Goal: Book appointment/travel/reservation

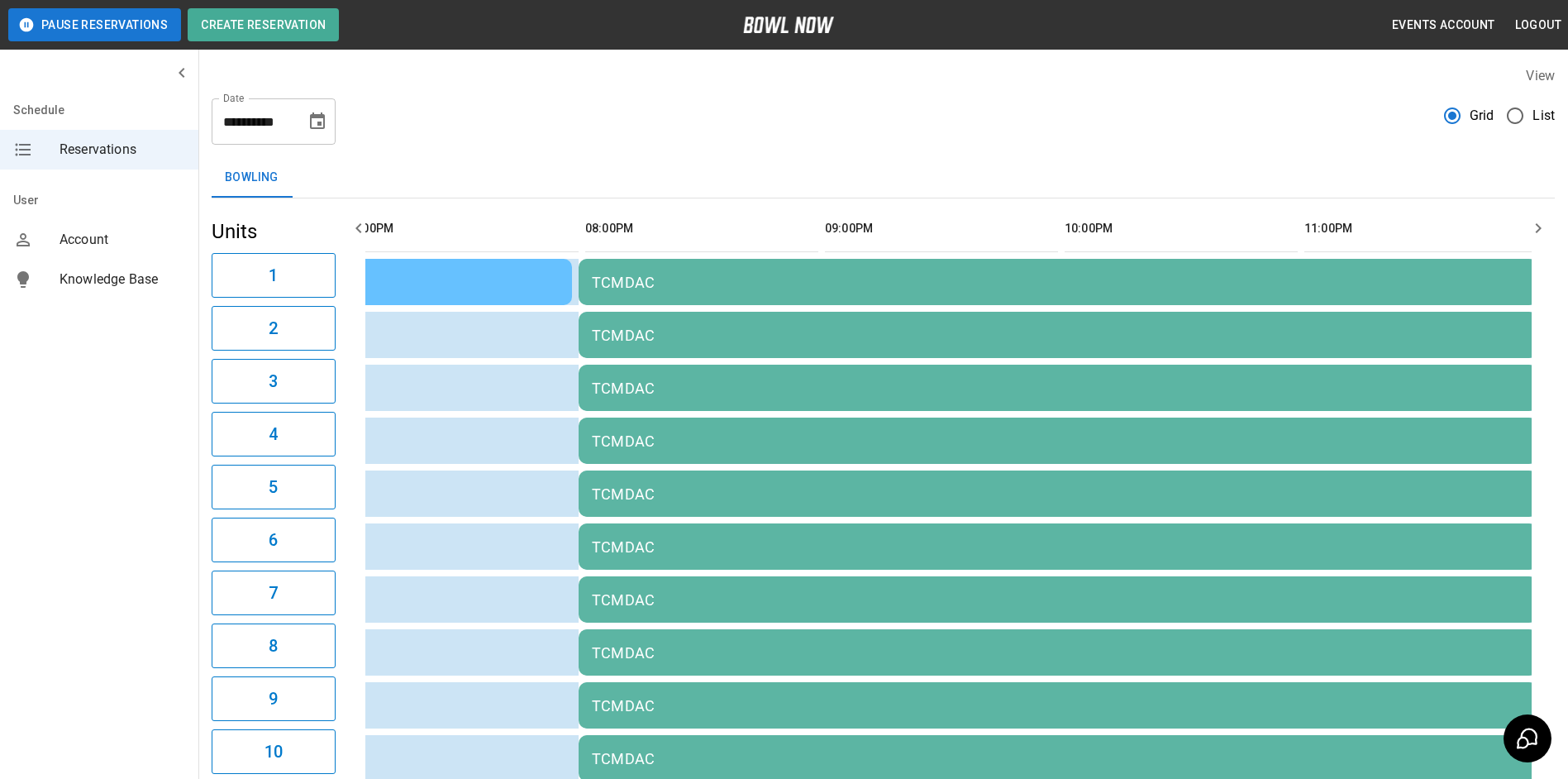
click at [323, 121] on icon "Choose date, selected date is Sep 6, 2025" at bounding box center [317, 121] width 20 height 20
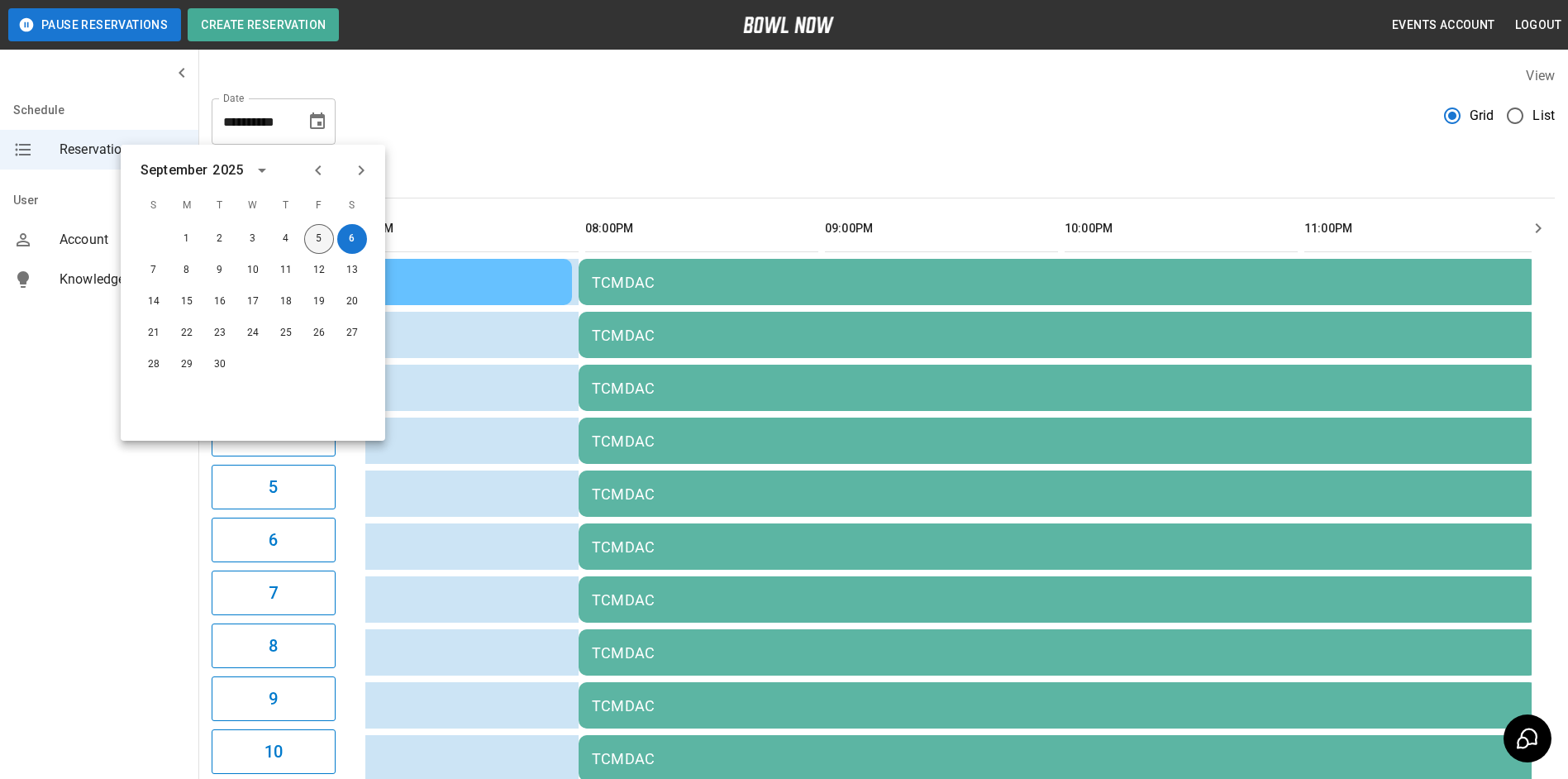
click at [315, 241] on button "5" at bounding box center [319, 239] width 30 height 30
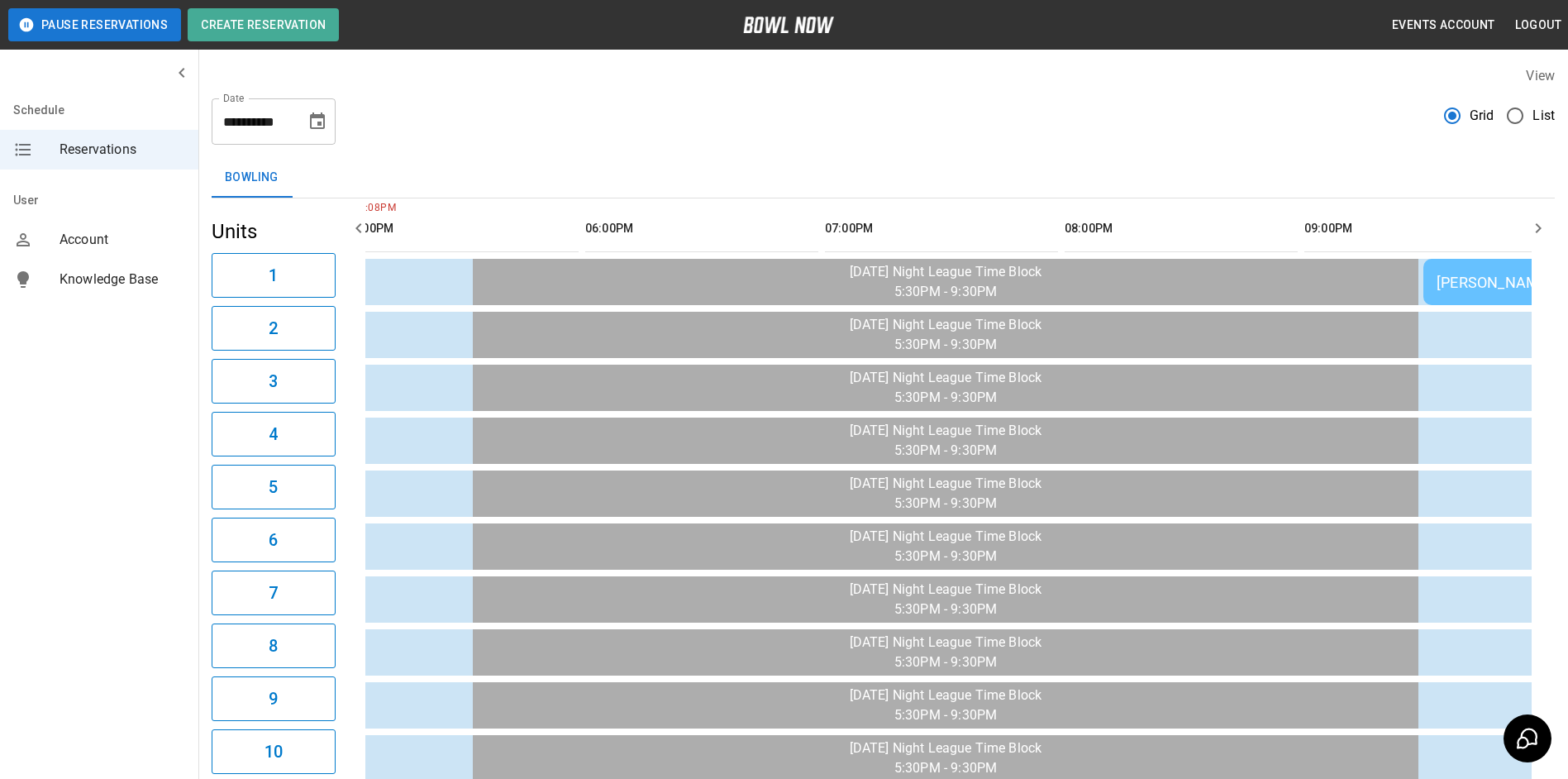
scroll to position [0, 1918]
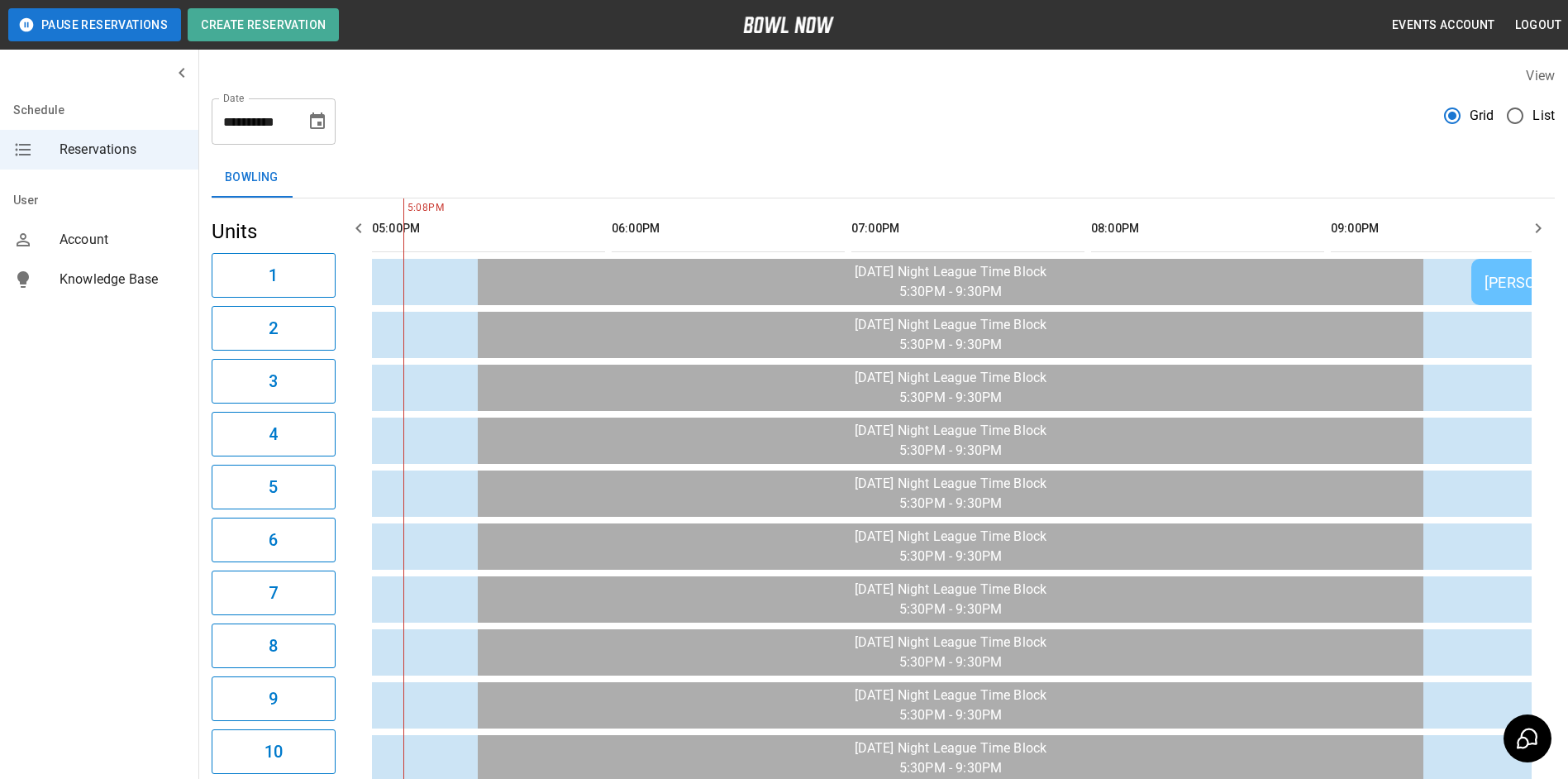
click at [1546, 223] on icon "button" at bounding box center [1538, 228] width 20 height 20
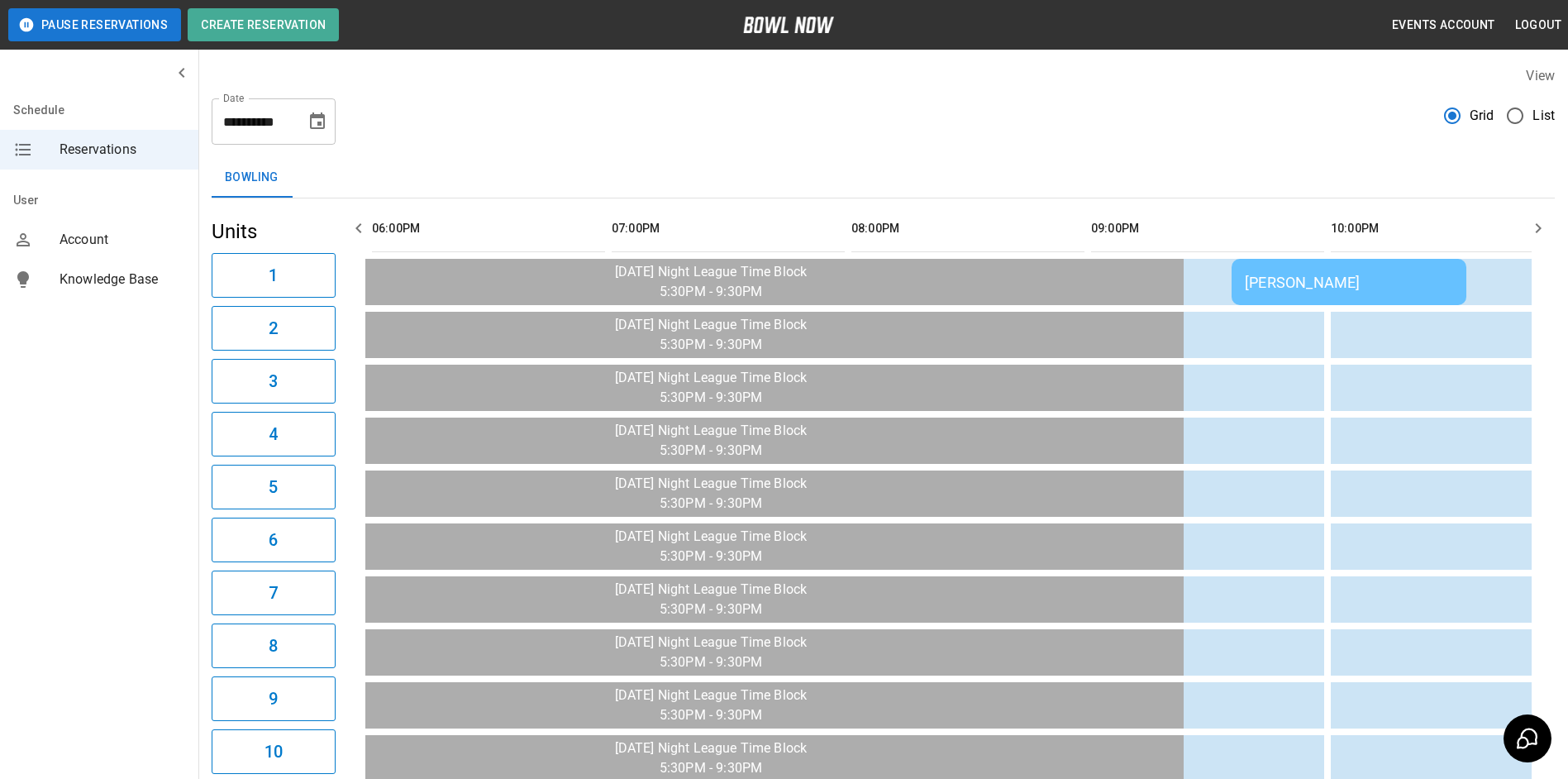
click at [329, 109] on div "**********" at bounding box center [273, 121] width 124 height 46
click at [299, 133] on div "**********" at bounding box center [273, 121] width 124 height 46
click at [306, 131] on button "Choose date, selected date is Sep 5, 2025" at bounding box center [317, 122] width 33 height 33
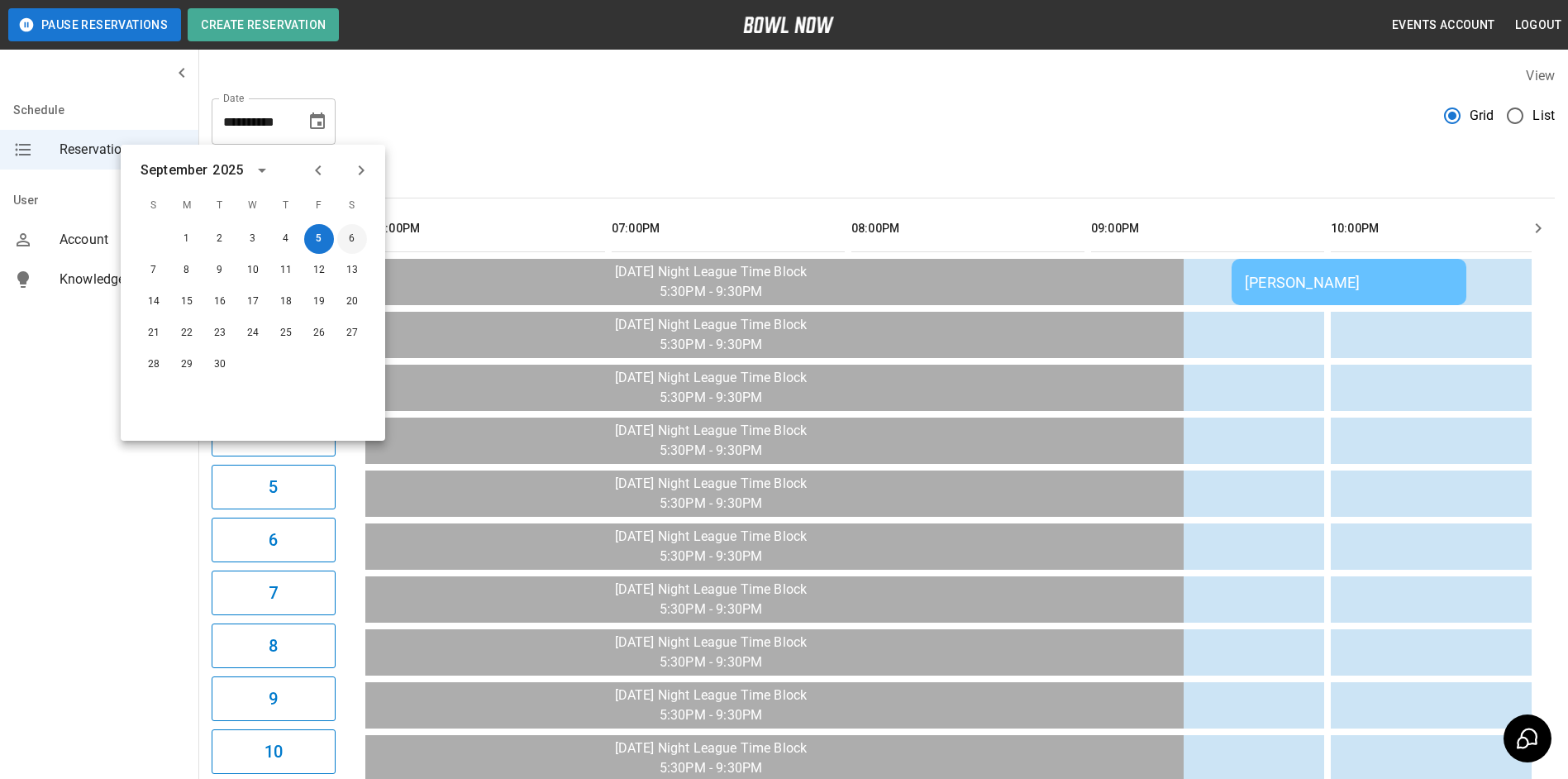
click at [363, 237] on button "6" at bounding box center [352, 239] width 30 height 30
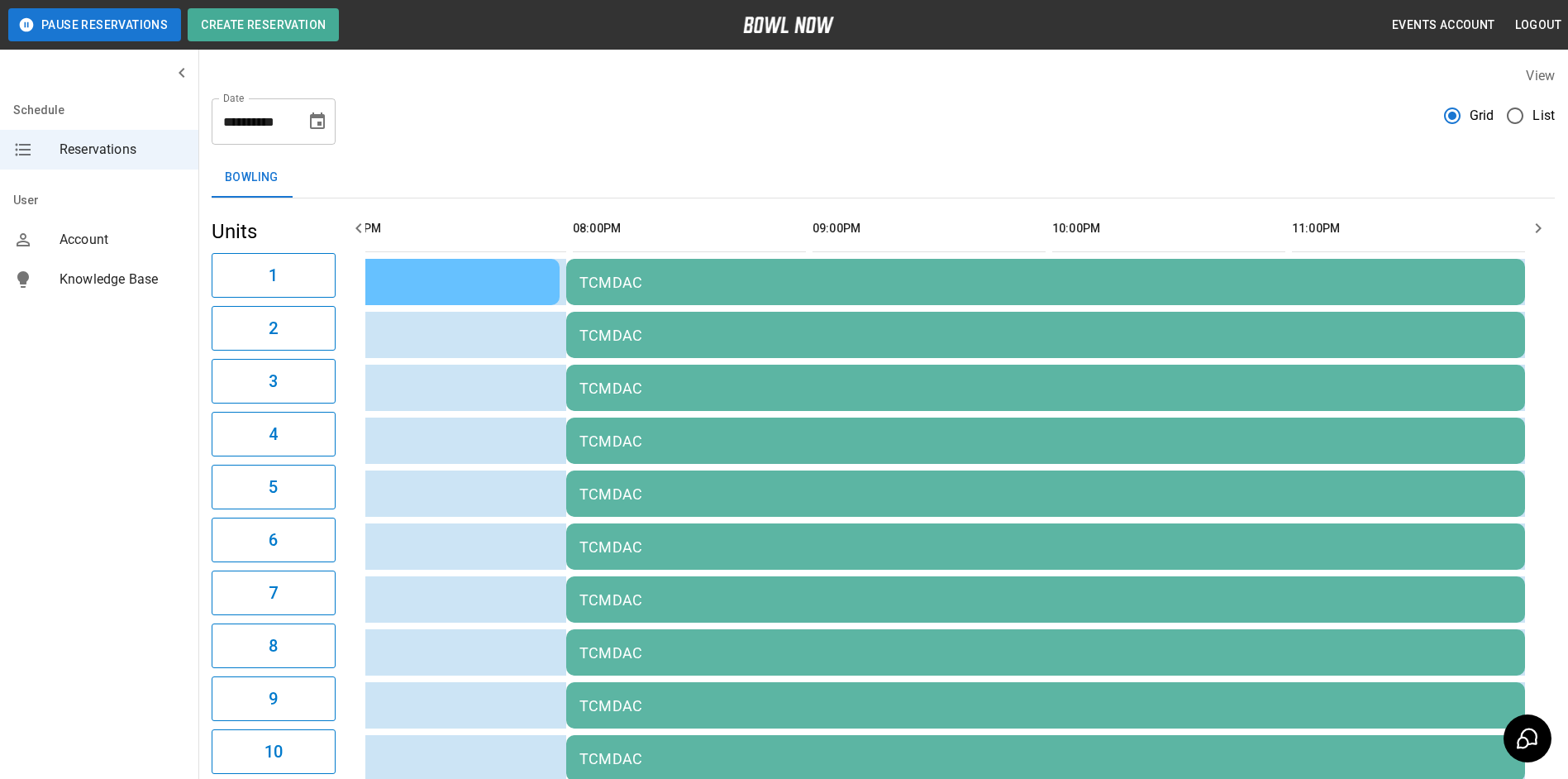
scroll to position [0, 1438]
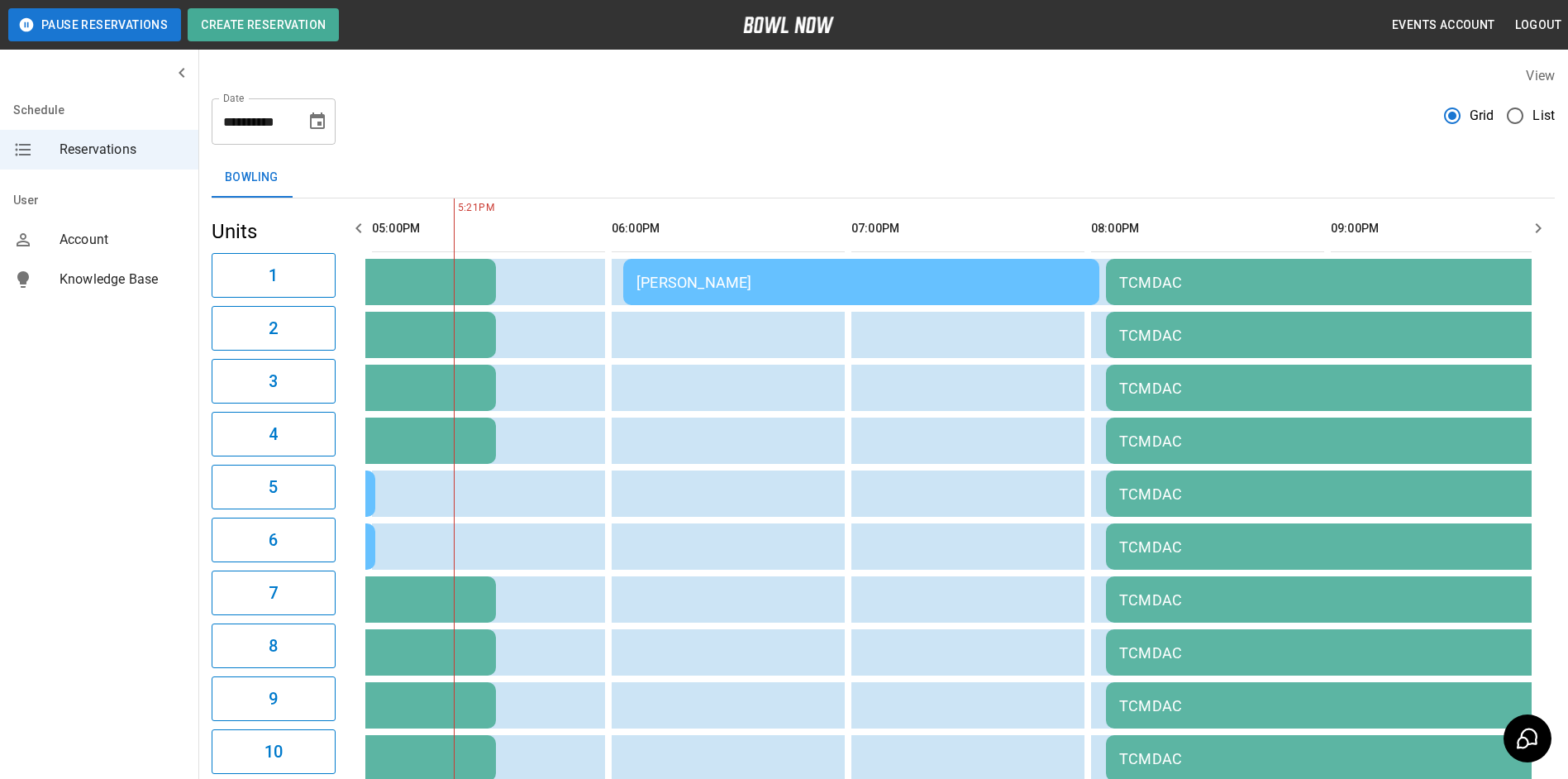
click at [364, 225] on icon "button" at bounding box center [358, 228] width 20 height 20
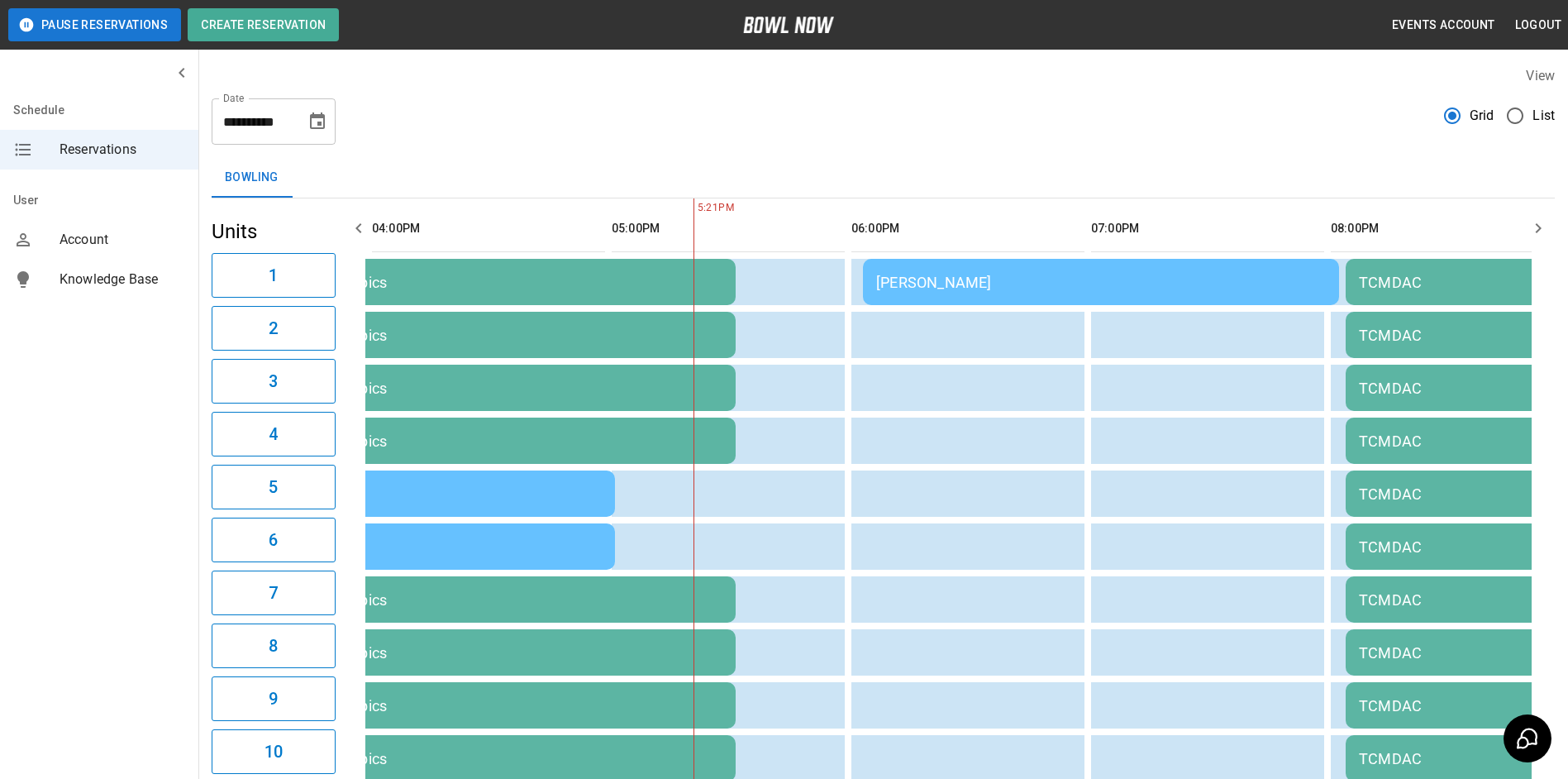
click at [364, 225] on icon "button" at bounding box center [358, 228] width 20 height 20
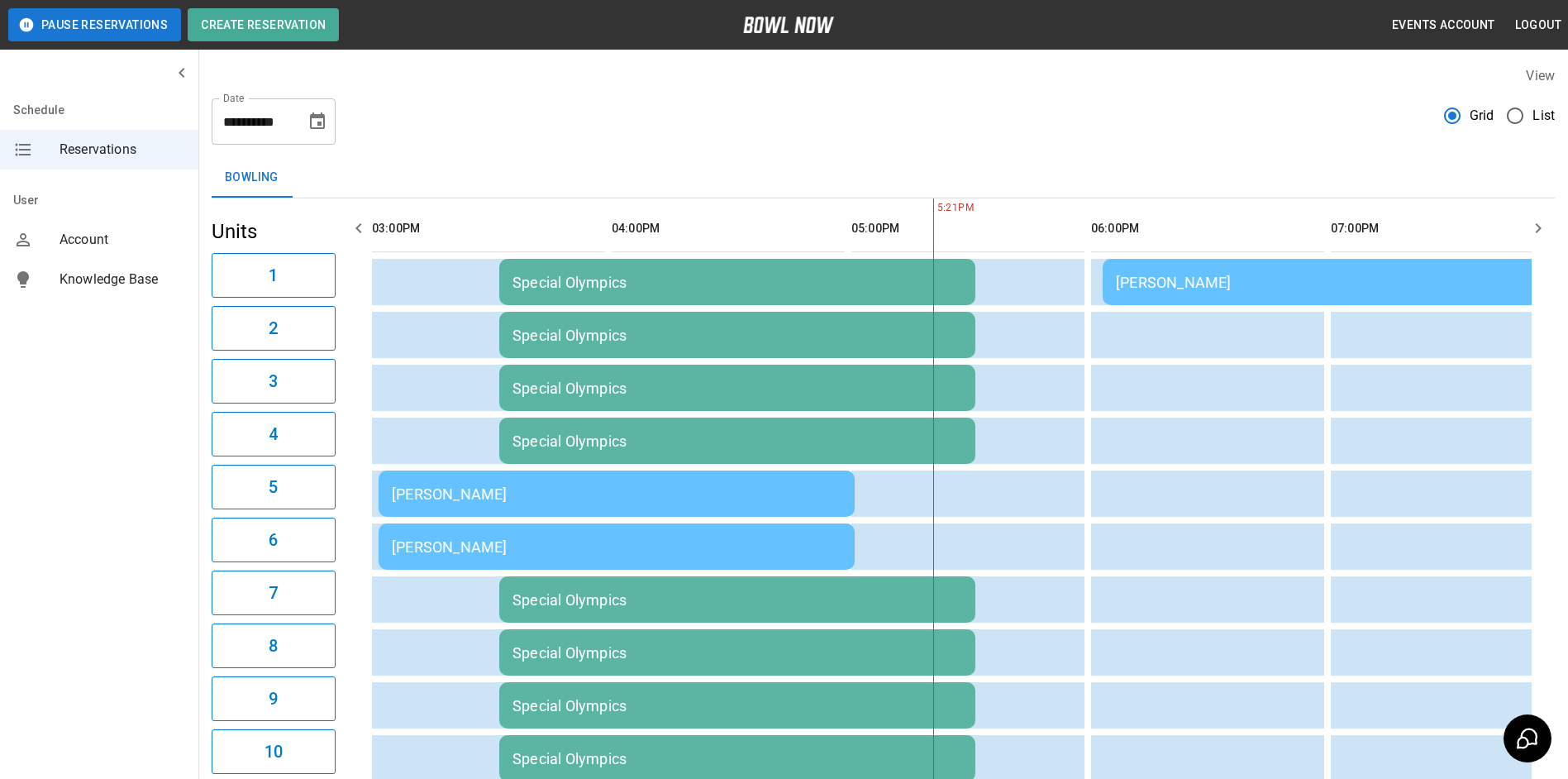
click at [364, 225] on icon "button" at bounding box center [358, 228] width 20 height 20
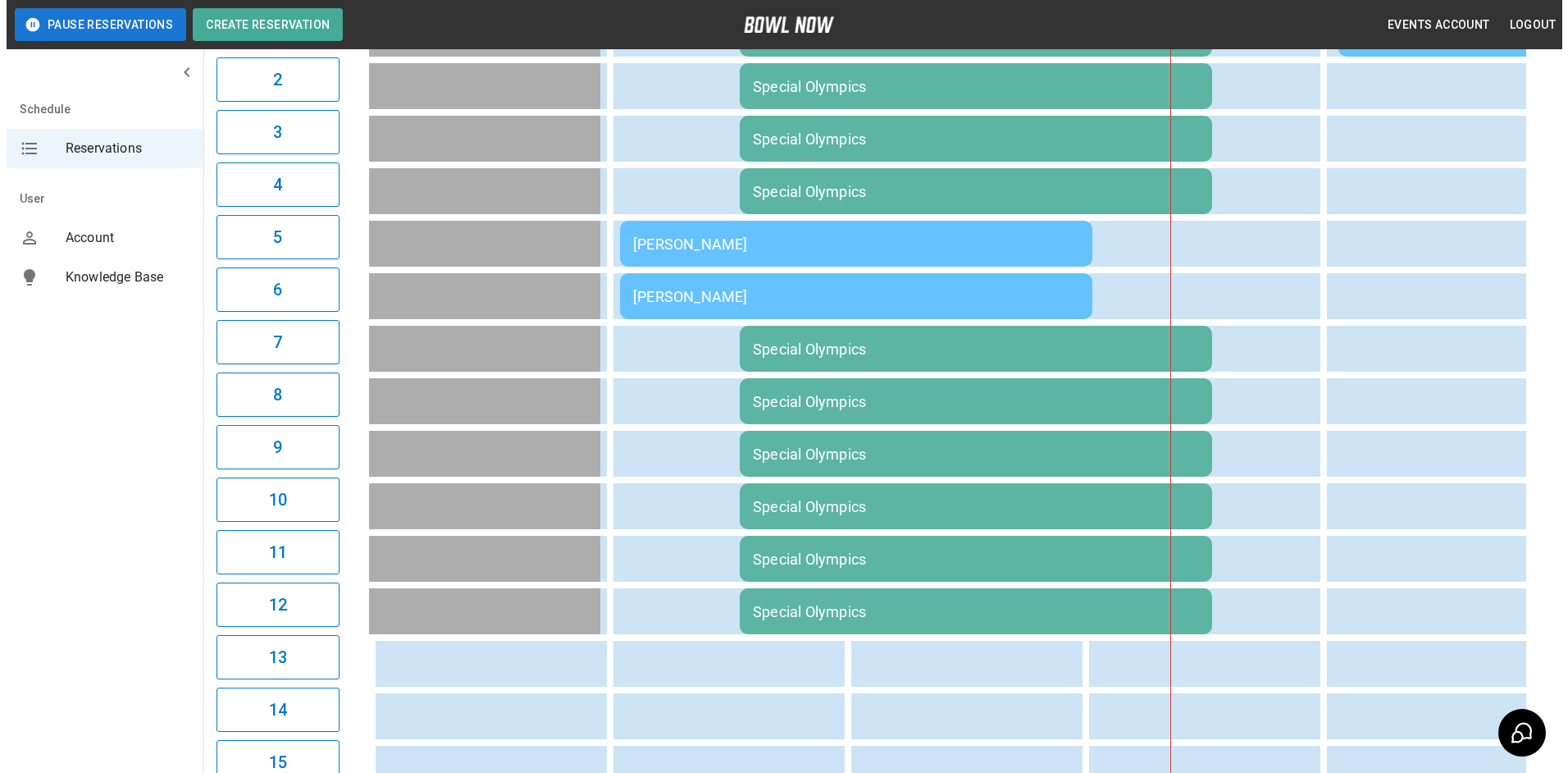
scroll to position [0, 0]
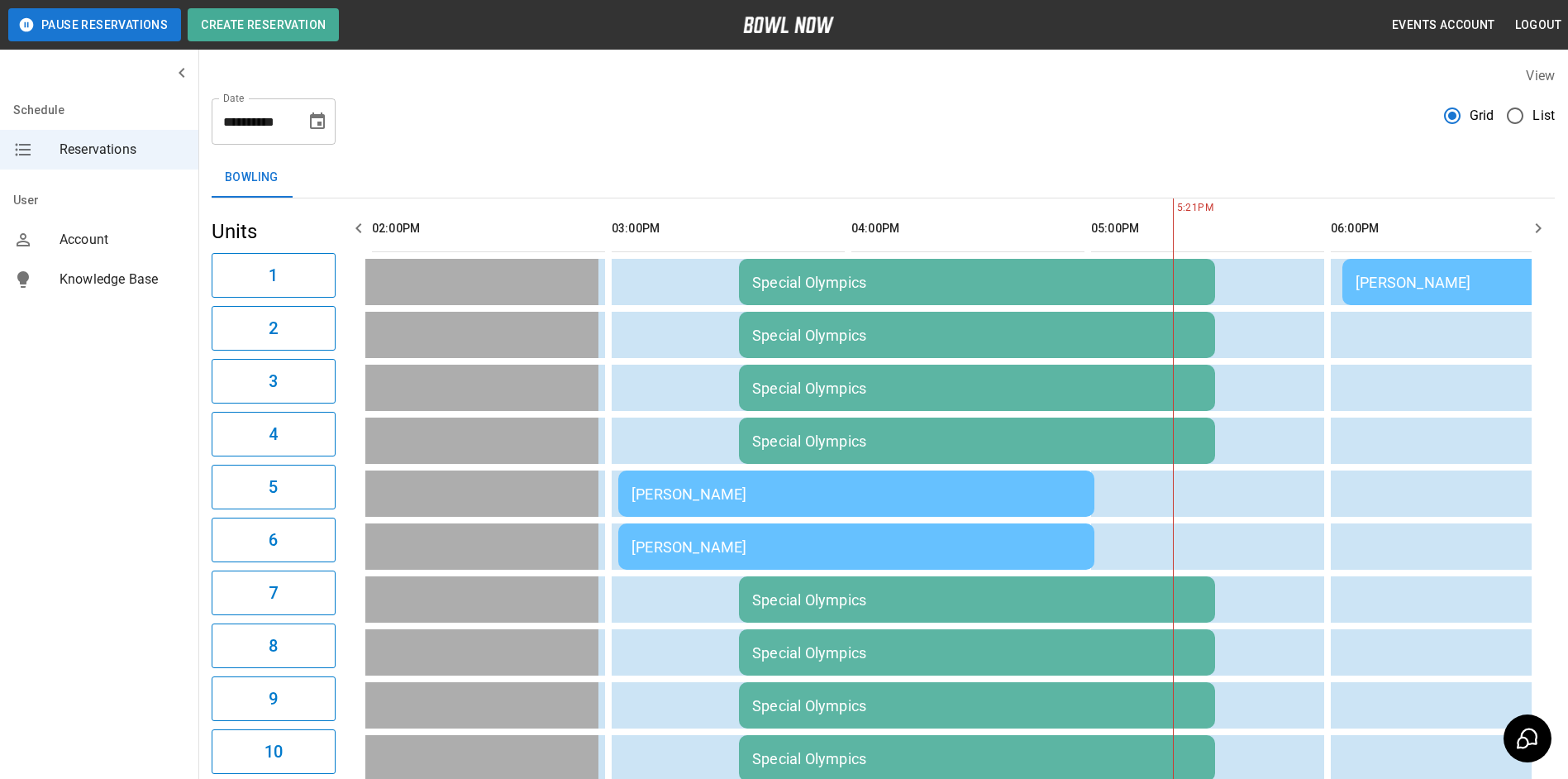
click at [728, 488] on div "[PERSON_NAME]" at bounding box center [856, 494] width 450 height 18
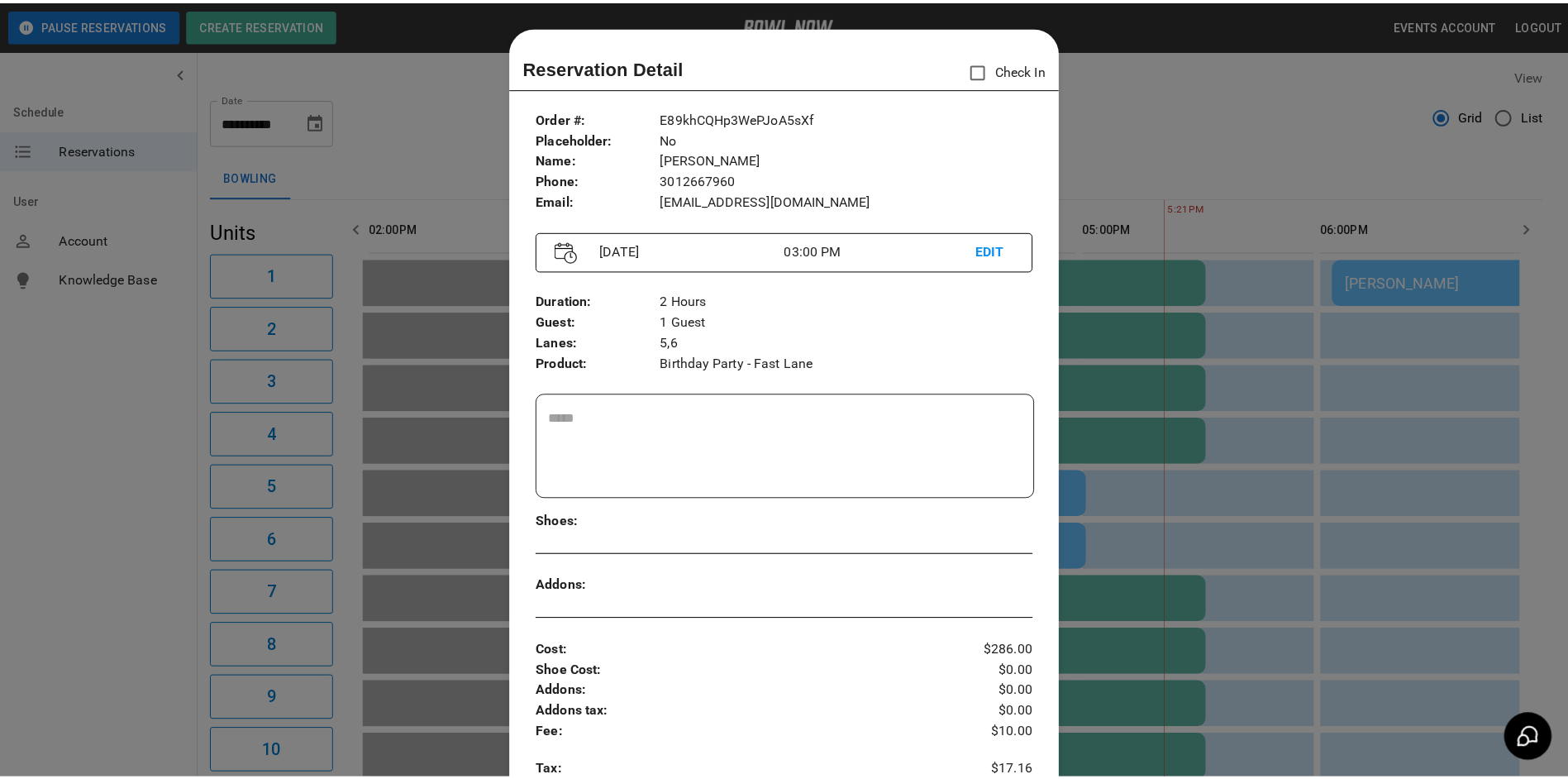
scroll to position [26, 0]
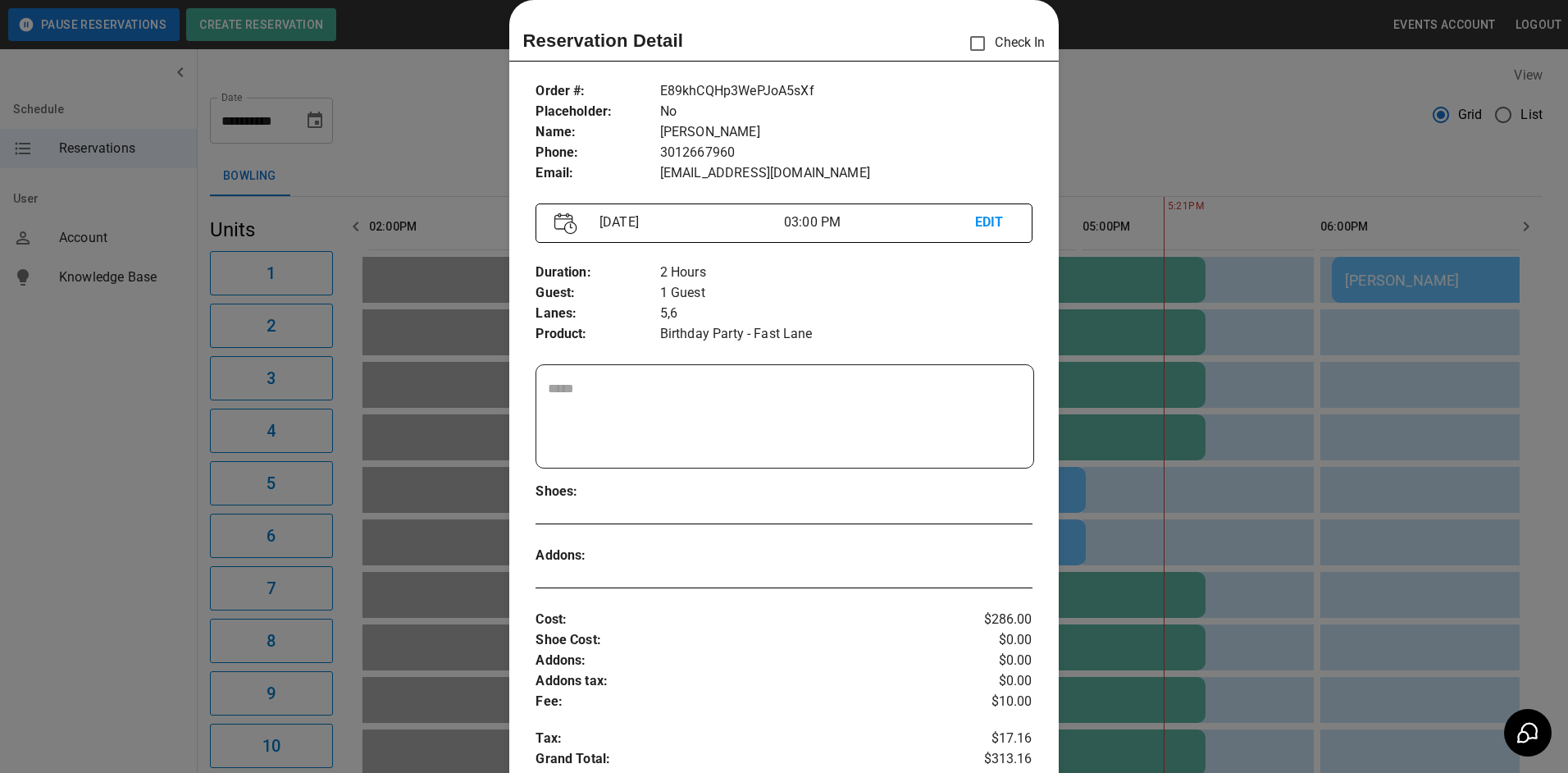
click at [457, 125] on div at bounding box center [784, 386] width 1568 height 773
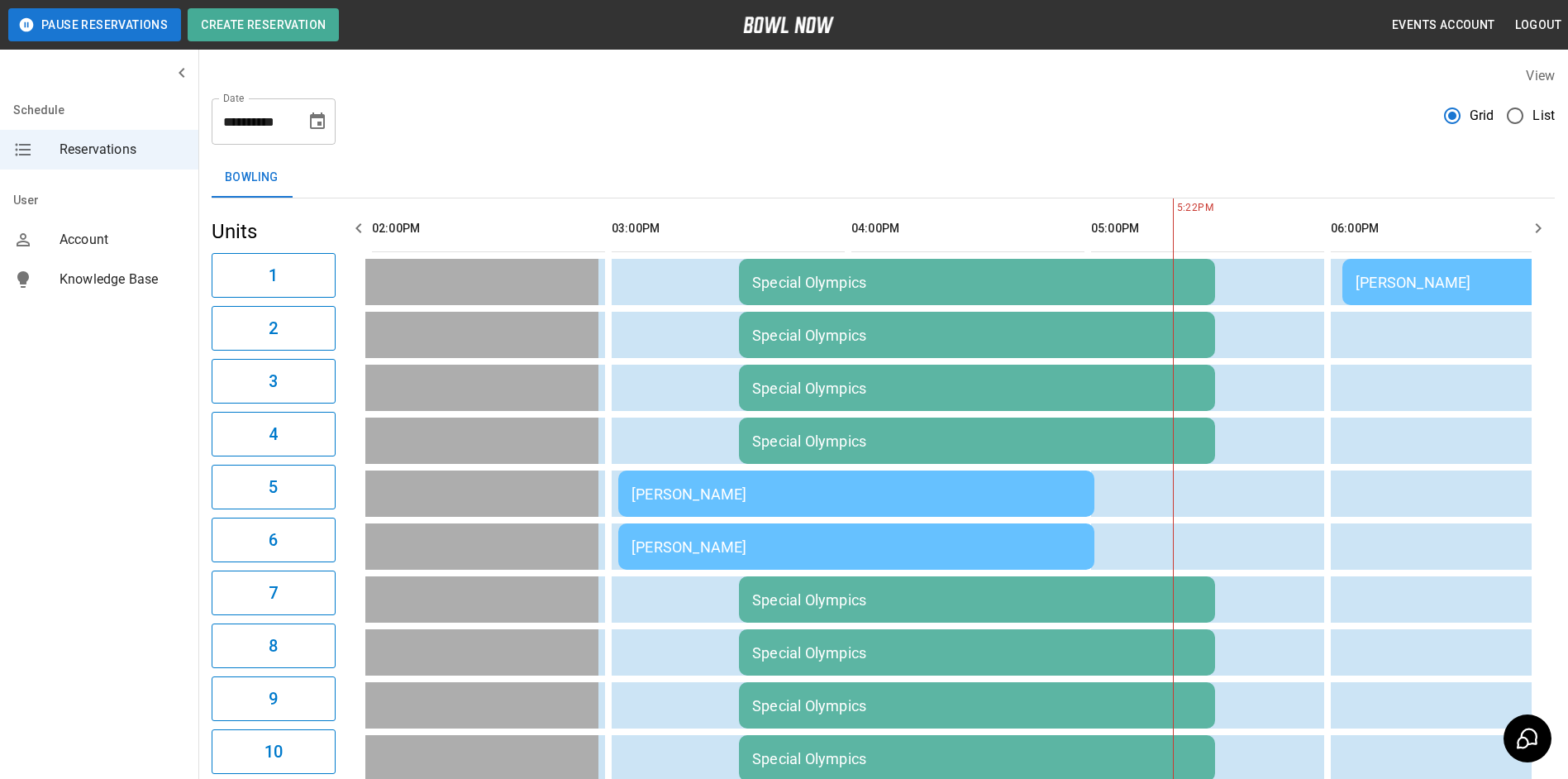
click at [311, 124] on icon "Choose date, selected date is Sep 6, 2025" at bounding box center [317, 120] width 15 height 17
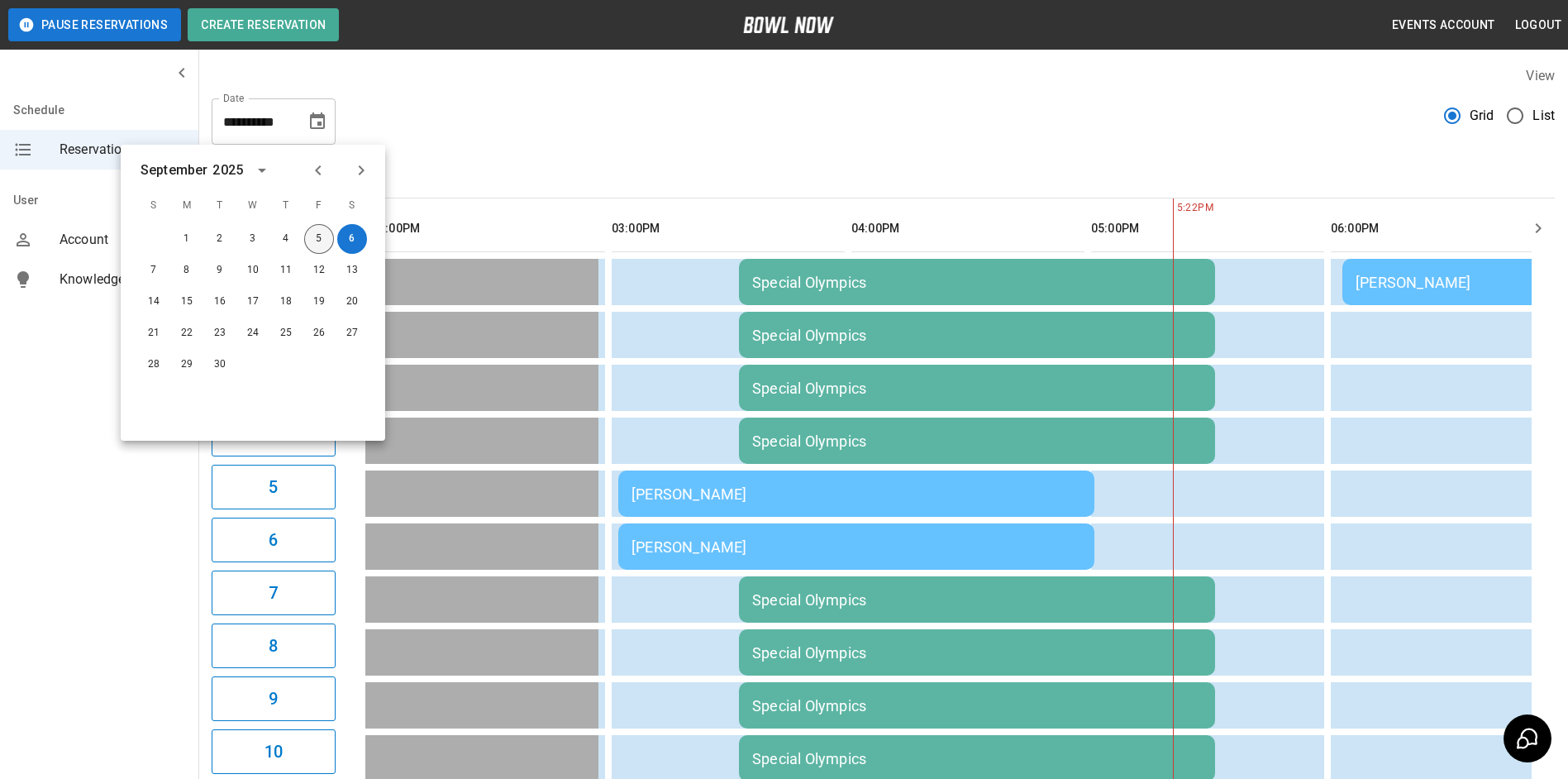
click at [326, 237] on button "5" at bounding box center [319, 239] width 30 height 30
type input "**********"
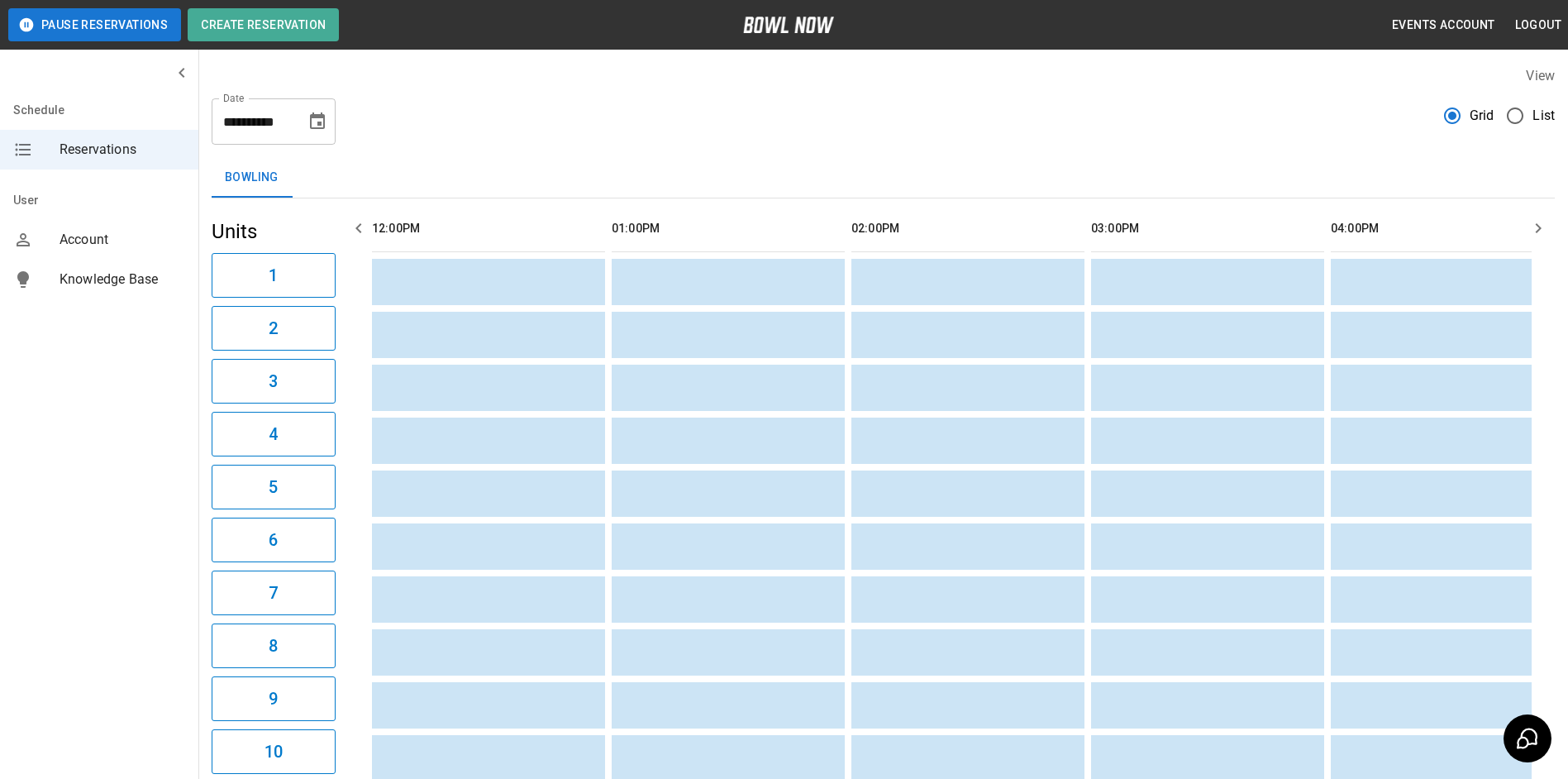
scroll to position [0, 1918]
